Goal: Find contact information: Find contact information

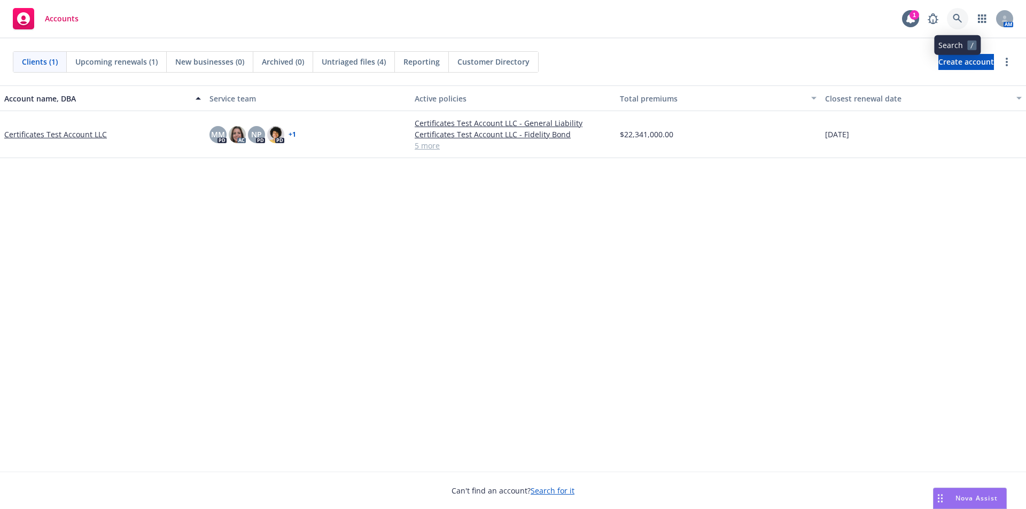
click at [960, 20] on icon at bounding box center [957, 18] width 9 height 9
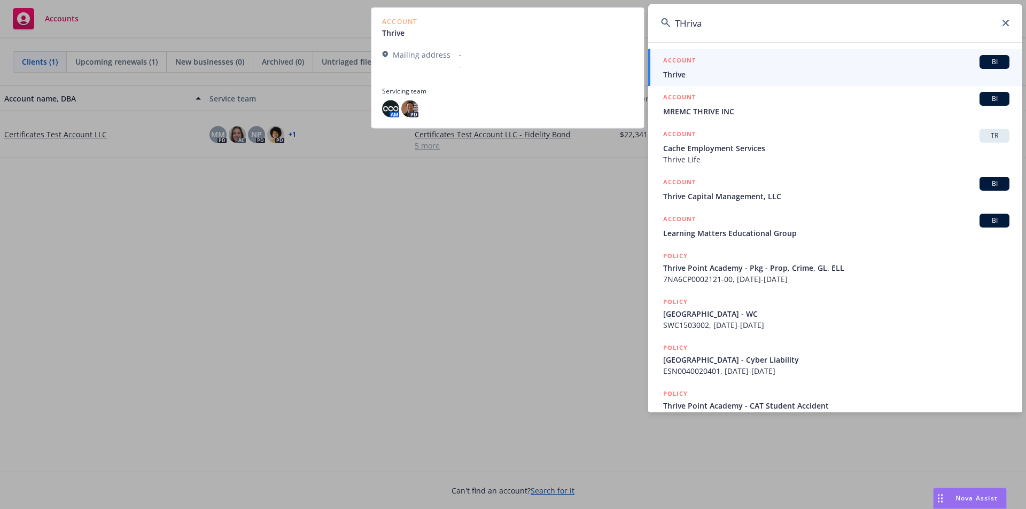
type input "THriva"
click at [806, 70] on span "Thrive" at bounding box center [836, 74] width 346 height 11
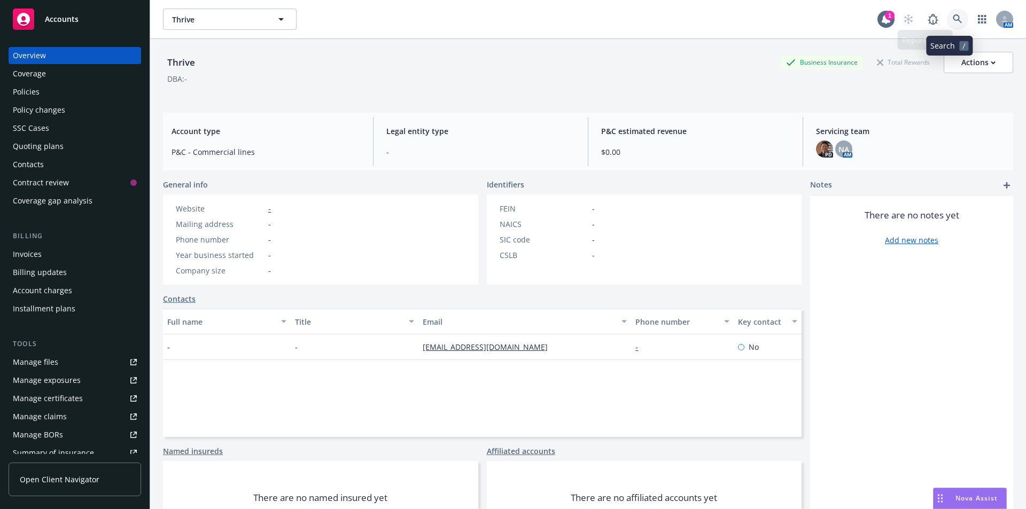
click at [947, 20] on link at bounding box center [957, 19] width 21 height 21
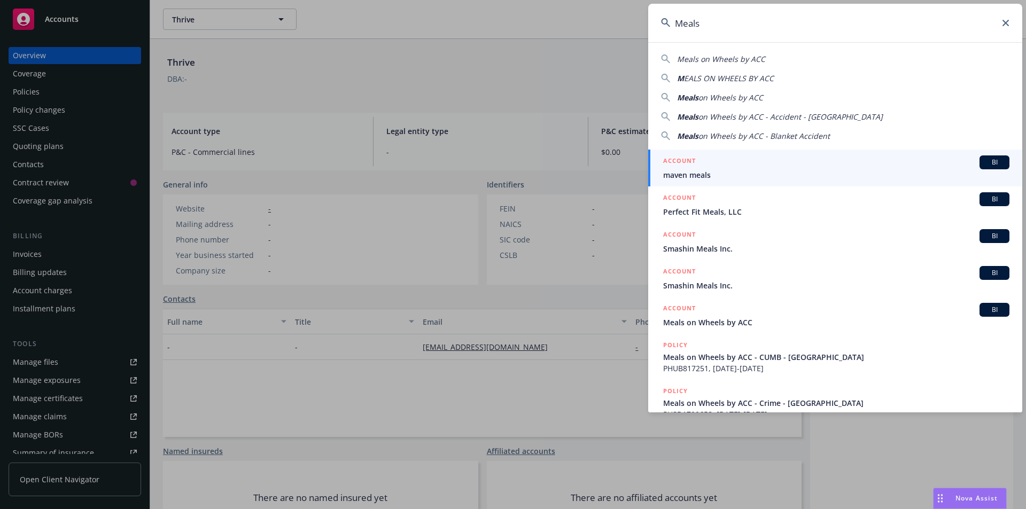
click at [742, 64] on span "Meals on Wheels by ACC" at bounding box center [721, 59] width 88 height 10
type input "Meals on Wheels by ACC"
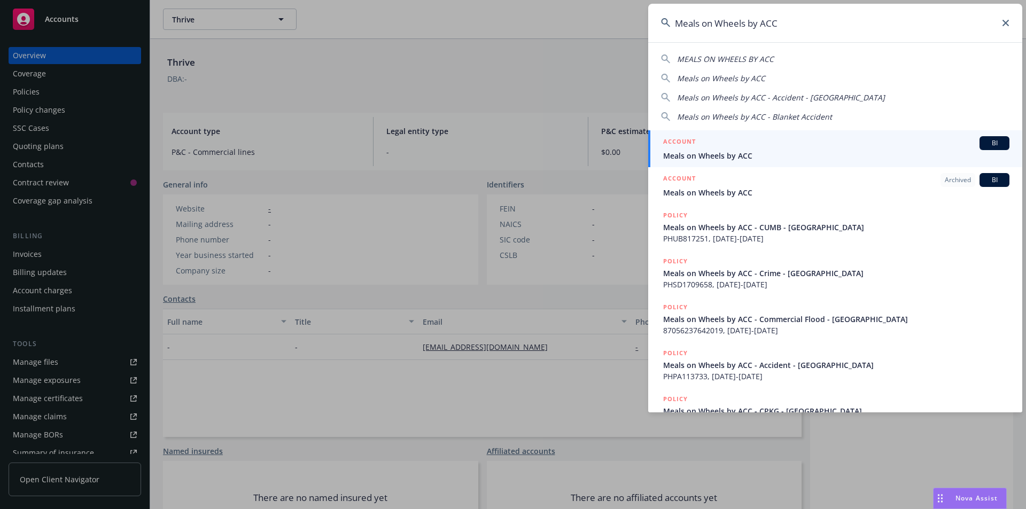
click at [741, 144] on div "ACCOUNT BI" at bounding box center [836, 143] width 346 height 14
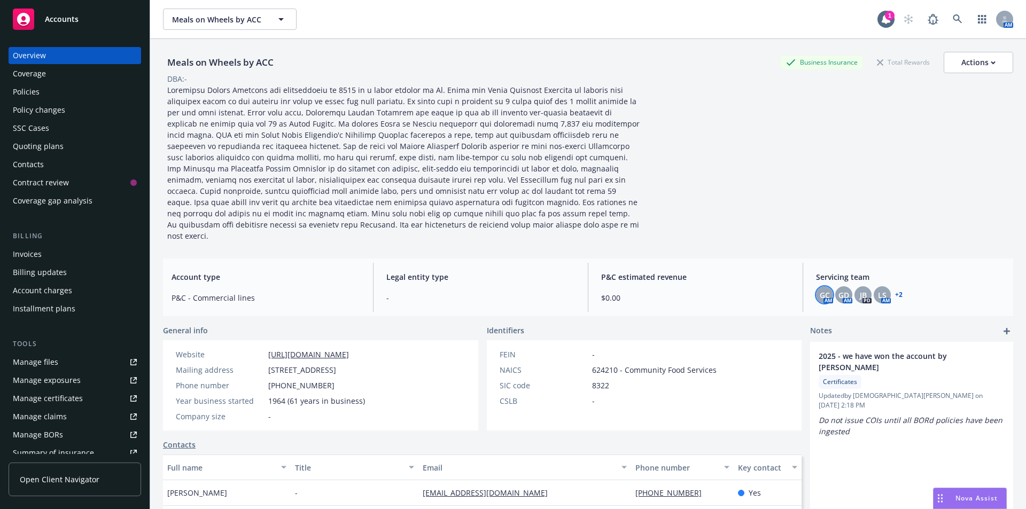
click at [821, 290] on span "GC" at bounding box center [825, 295] width 10 height 11
click at [838, 290] on span "GD" at bounding box center [843, 295] width 11 height 11
click at [860, 290] on span "JB" at bounding box center [863, 295] width 7 height 11
click at [878, 290] on span "LS" at bounding box center [882, 295] width 9 height 11
click at [895, 292] on link "+ 2" at bounding box center [898, 295] width 7 height 6
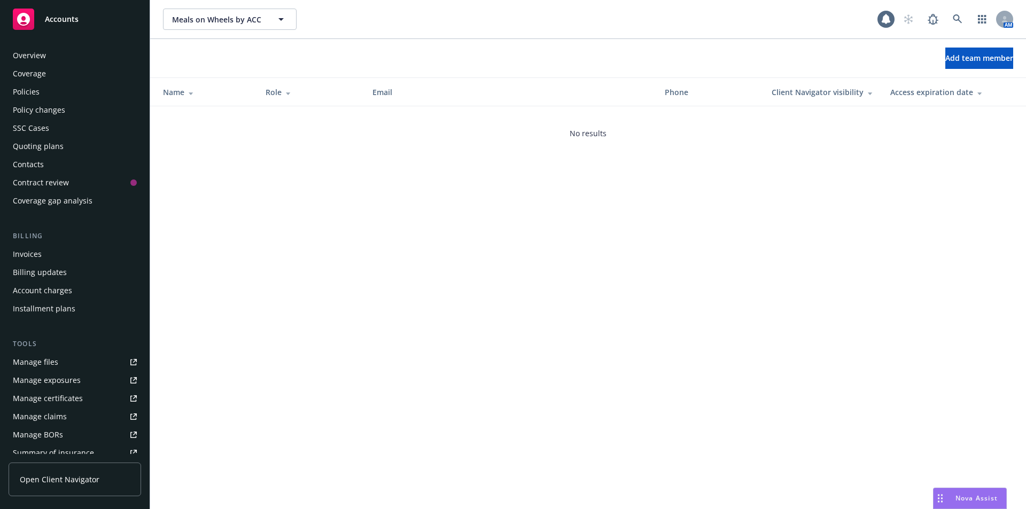
scroll to position [187, 0]
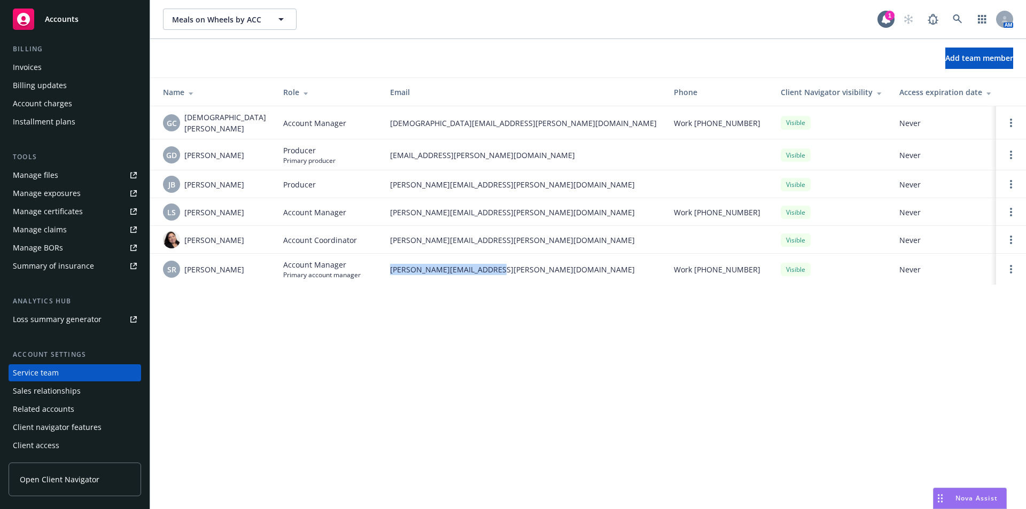
drag, startPoint x: 369, startPoint y: 266, endPoint x: 491, endPoint y: 264, distance: 121.3
click at [491, 264] on td "[PERSON_NAME][EMAIL_ADDRESS][PERSON_NAME][DOMAIN_NAME]" at bounding box center [524, 269] width 284 height 31
copy span "[PERSON_NAME][EMAIL_ADDRESS][PERSON_NAME][DOMAIN_NAME]"
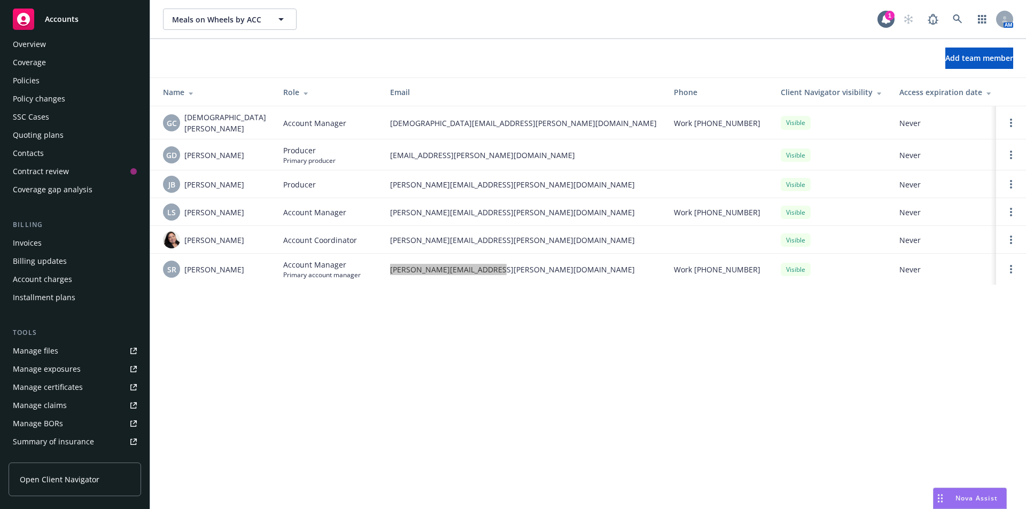
scroll to position [0, 0]
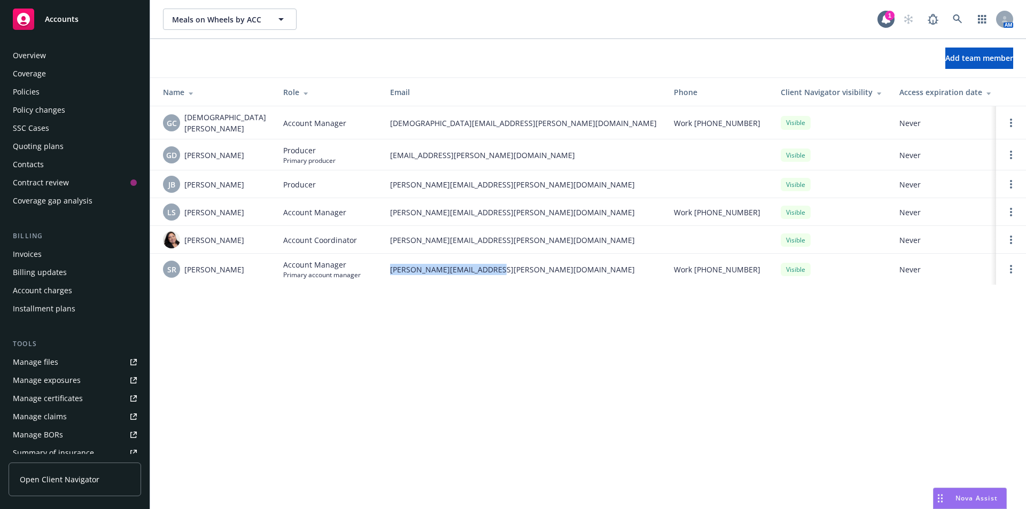
click at [97, 61] on div "Overview" at bounding box center [75, 55] width 124 height 17
